Goal: Find specific page/section: Find specific page/section

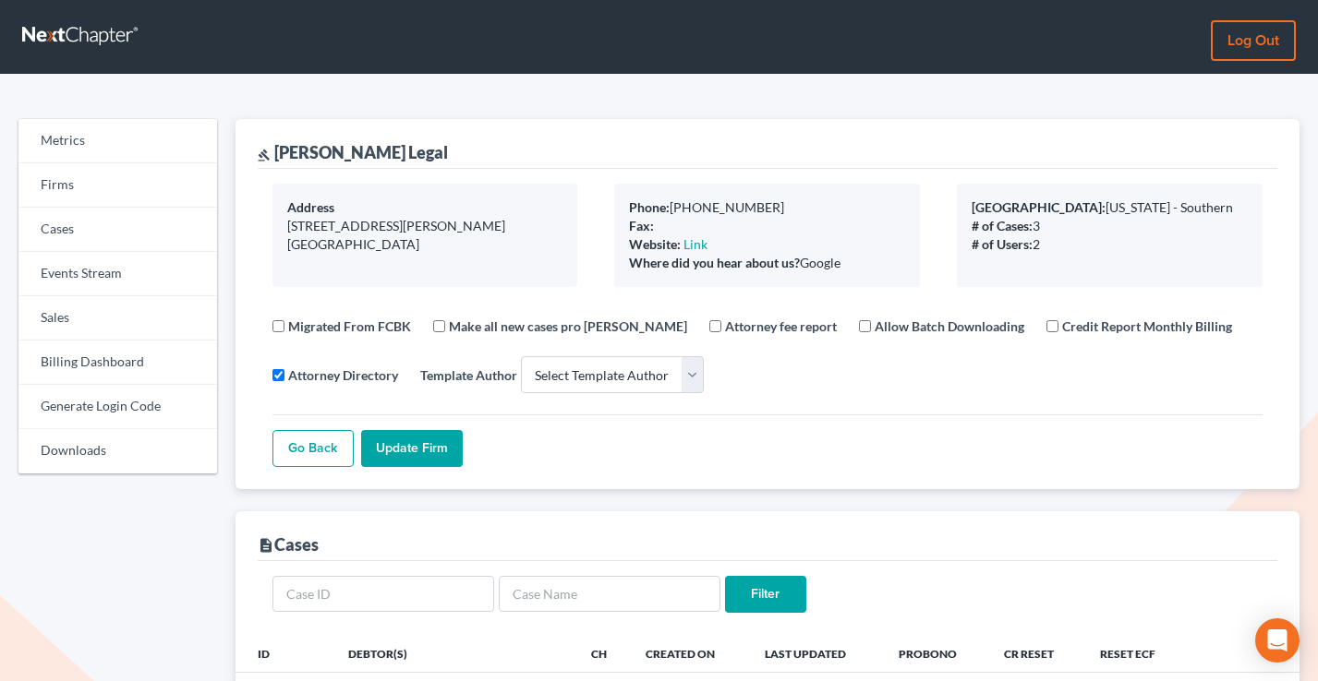
select select
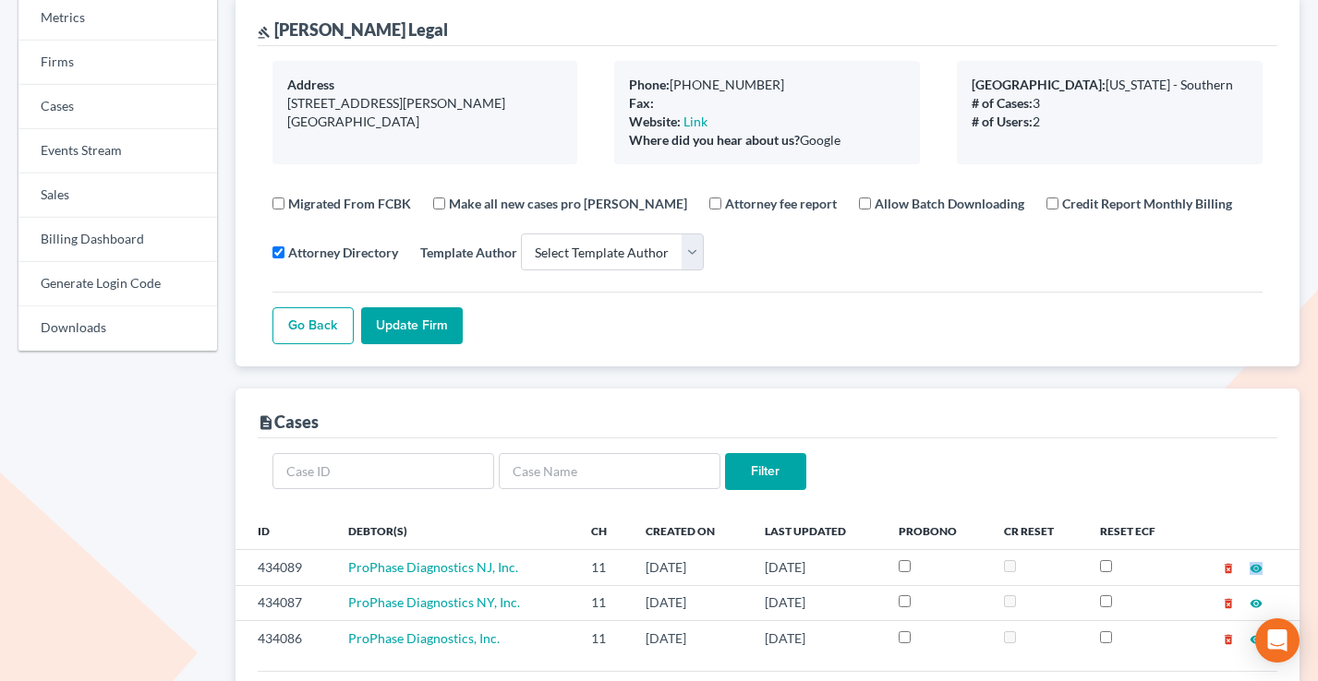
click at [44, 50] on link "Firms" at bounding box center [117, 63] width 199 height 44
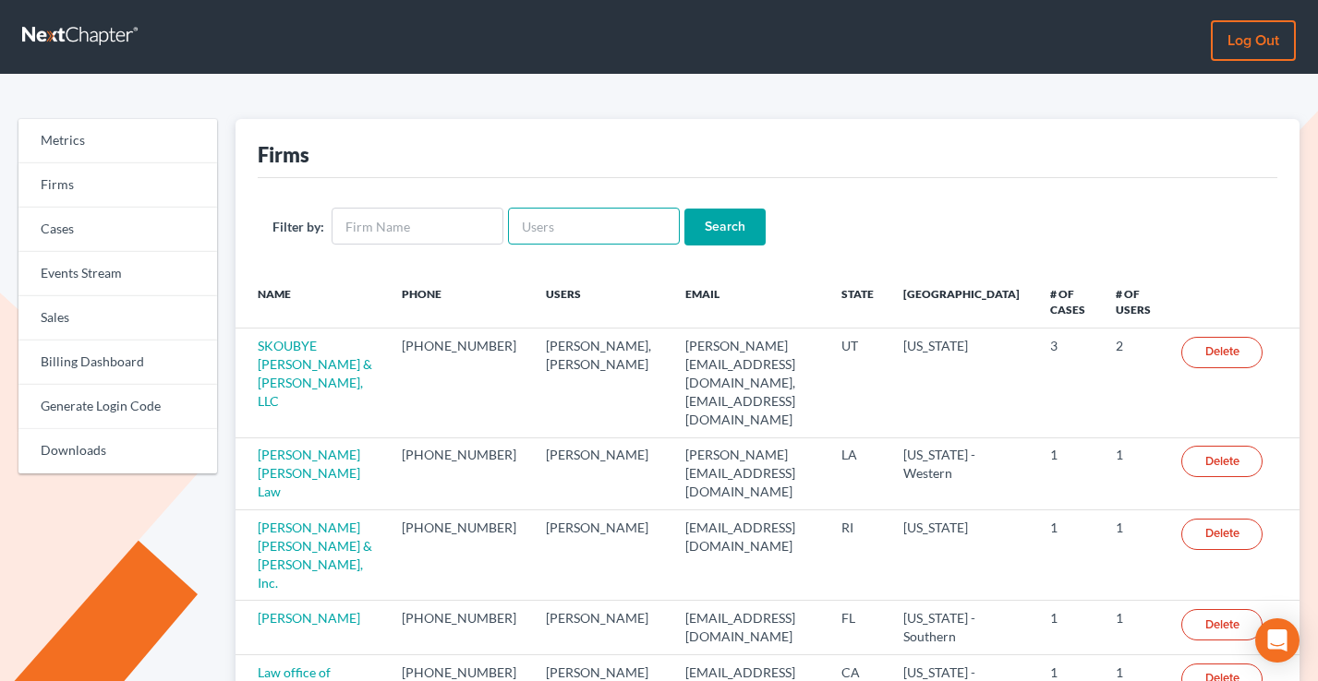
click at [553, 219] on input "text" at bounding box center [594, 226] width 172 height 37
paste input "hbernt@legalaidofnebraska.org"
type input "hbernt@legalaidofnebraska.org"
click at [688, 220] on input "Search" at bounding box center [724, 227] width 81 height 37
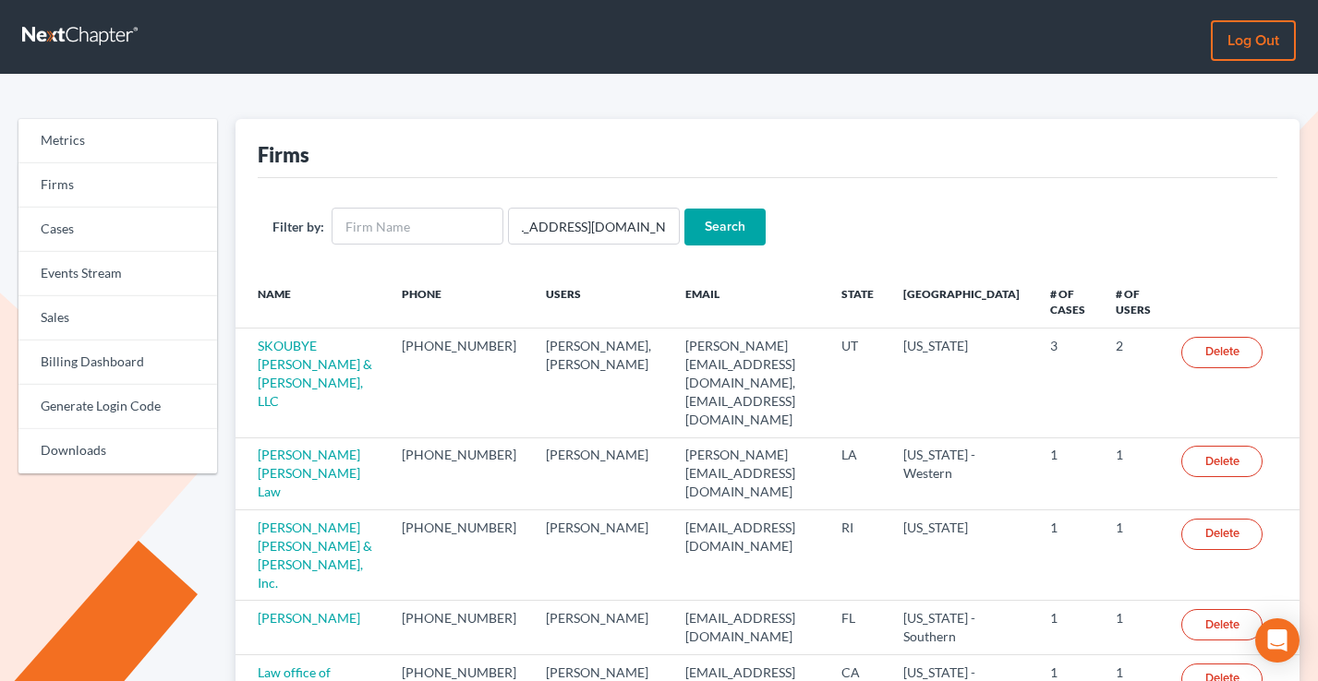
scroll to position [0, 0]
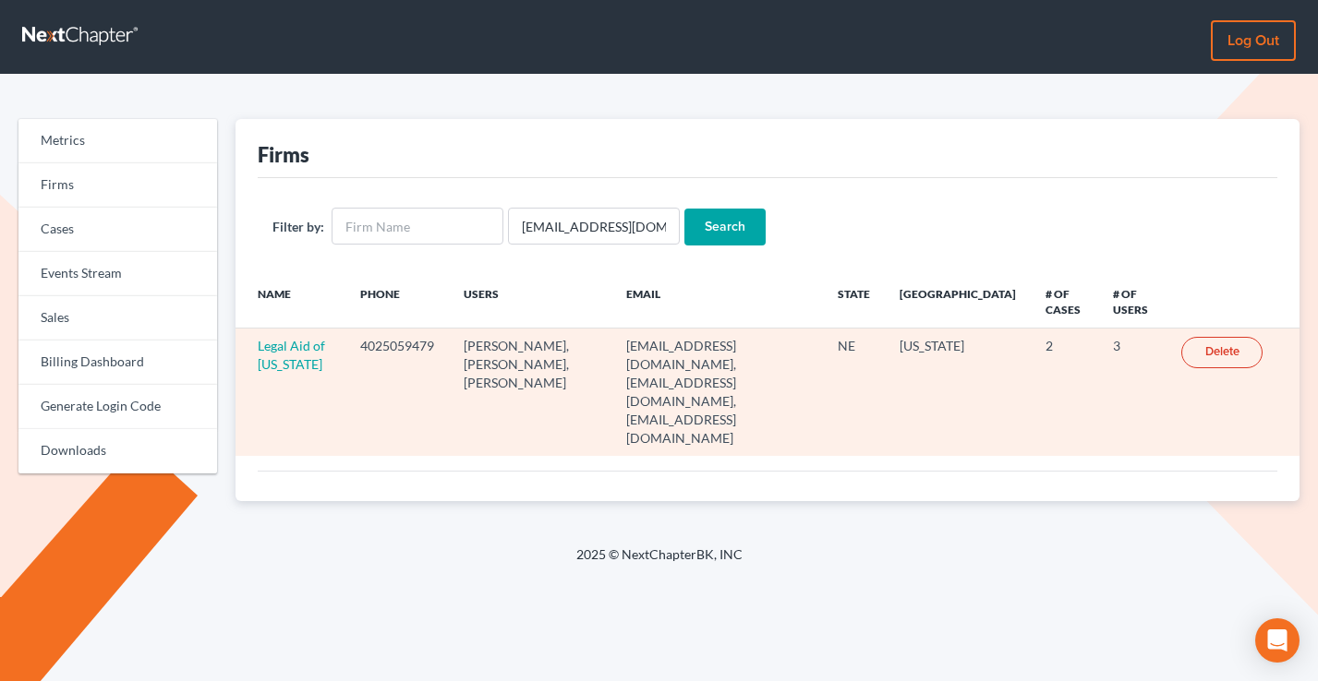
drag, startPoint x: 753, startPoint y: 380, endPoint x: 583, endPoint y: 362, distance: 170.9
click at [611, 362] on td "[EMAIL_ADDRESS][DOMAIN_NAME], [EMAIL_ADDRESS][DOMAIN_NAME], [EMAIL_ADDRESS][DOM…" at bounding box center [716, 392] width 211 height 127
drag, startPoint x: 313, startPoint y: 366, endPoint x: 250, endPoint y: 343, distance: 66.6
click at [250, 343] on td "Legal Aid of [US_STATE]" at bounding box center [290, 392] width 111 height 127
copy link "Legal Aid of [US_STATE]"
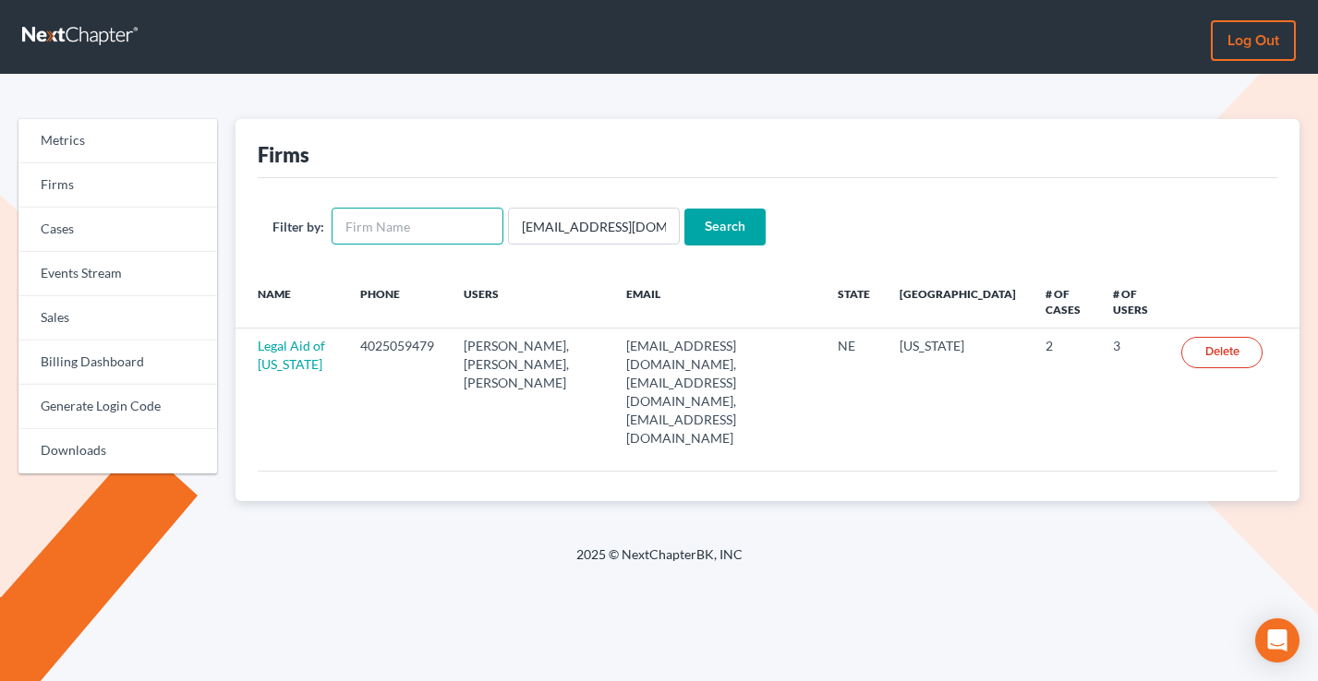
click at [412, 237] on input "text" at bounding box center [417, 226] width 172 height 37
paste input "Legal Aid of Nebraska"
type input "Legal Aid of Nebraska"
click at [522, 220] on input "[EMAIL_ADDRESS][DOMAIN_NAME]" at bounding box center [594, 226] width 172 height 37
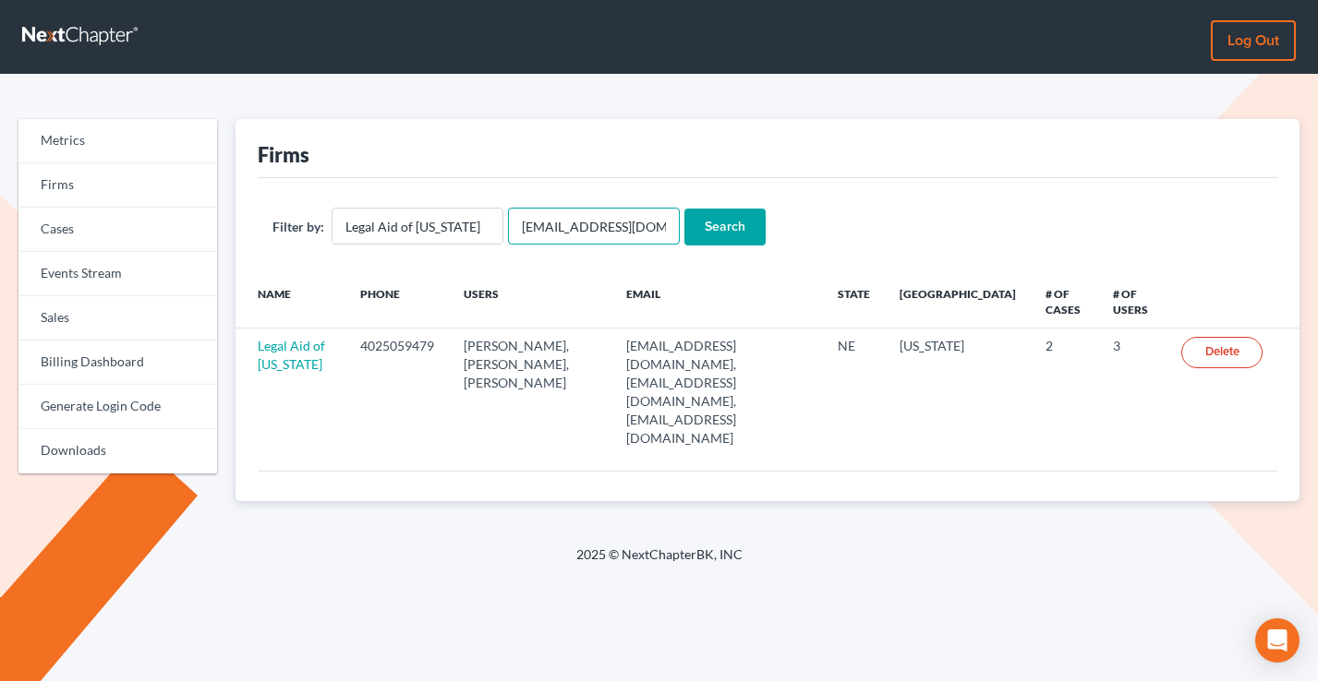
click at [522, 220] on input "[EMAIL_ADDRESS][DOMAIN_NAME]" at bounding box center [594, 226] width 172 height 37
click at [684, 209] on input "Search" at bounding box center [724, 227] width 81 height 37
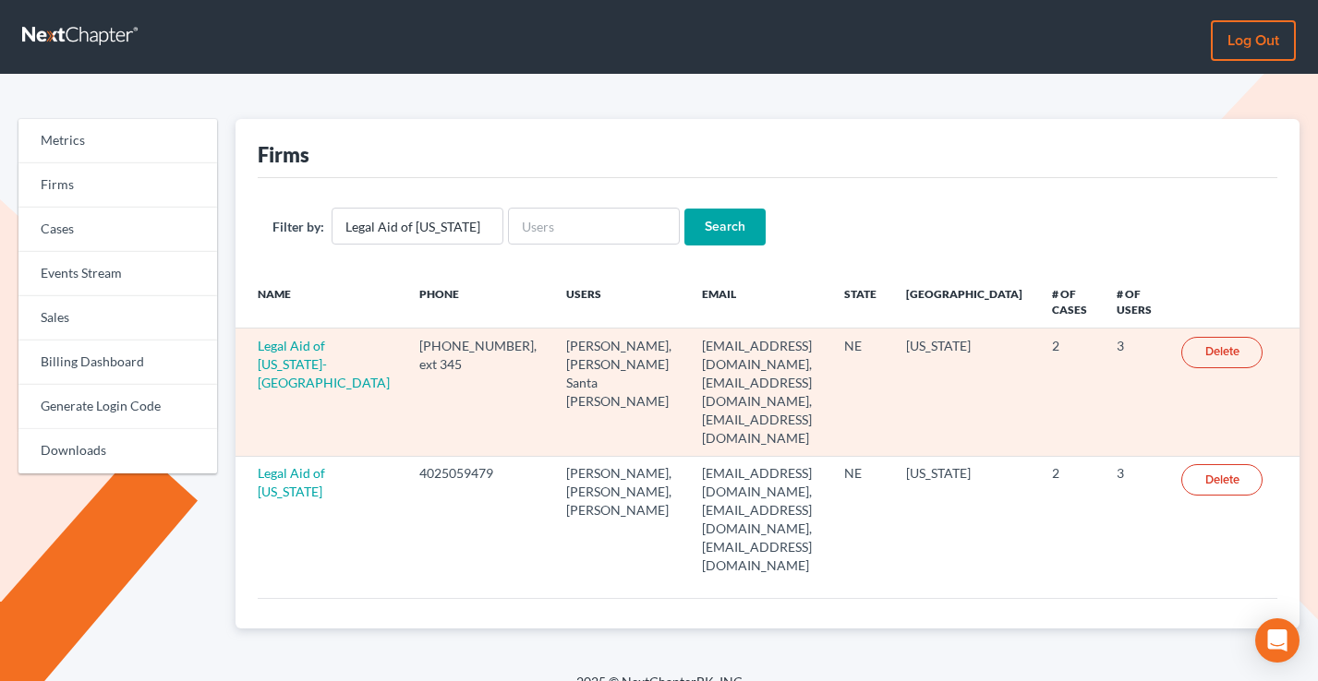
click at [283, 373] on td "Legal Aid of Nebraska- Grand Island" at bounding box center [320, 392] width 170 height 127
click at [292, 358] on link "Legal Aid of Nebraska- Grand Island" at bounding box center [324, 364] width 132 height 53
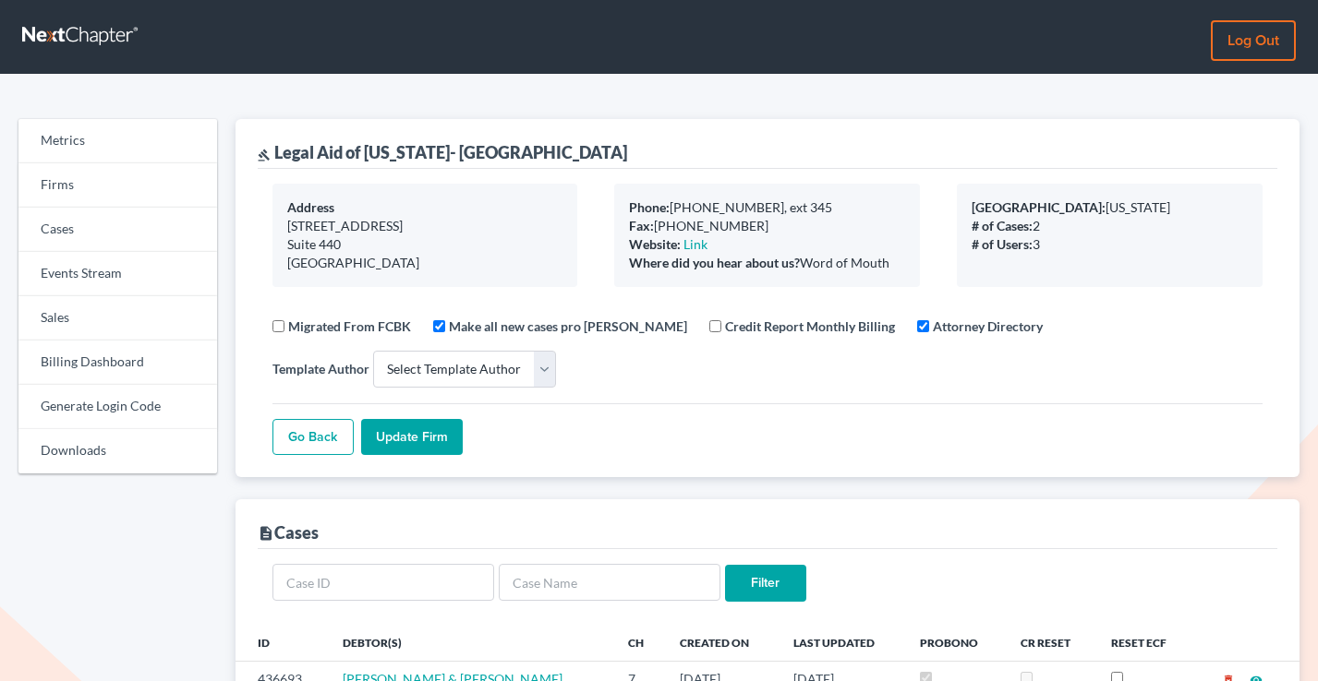
select select
